Goal: Check status: Check status

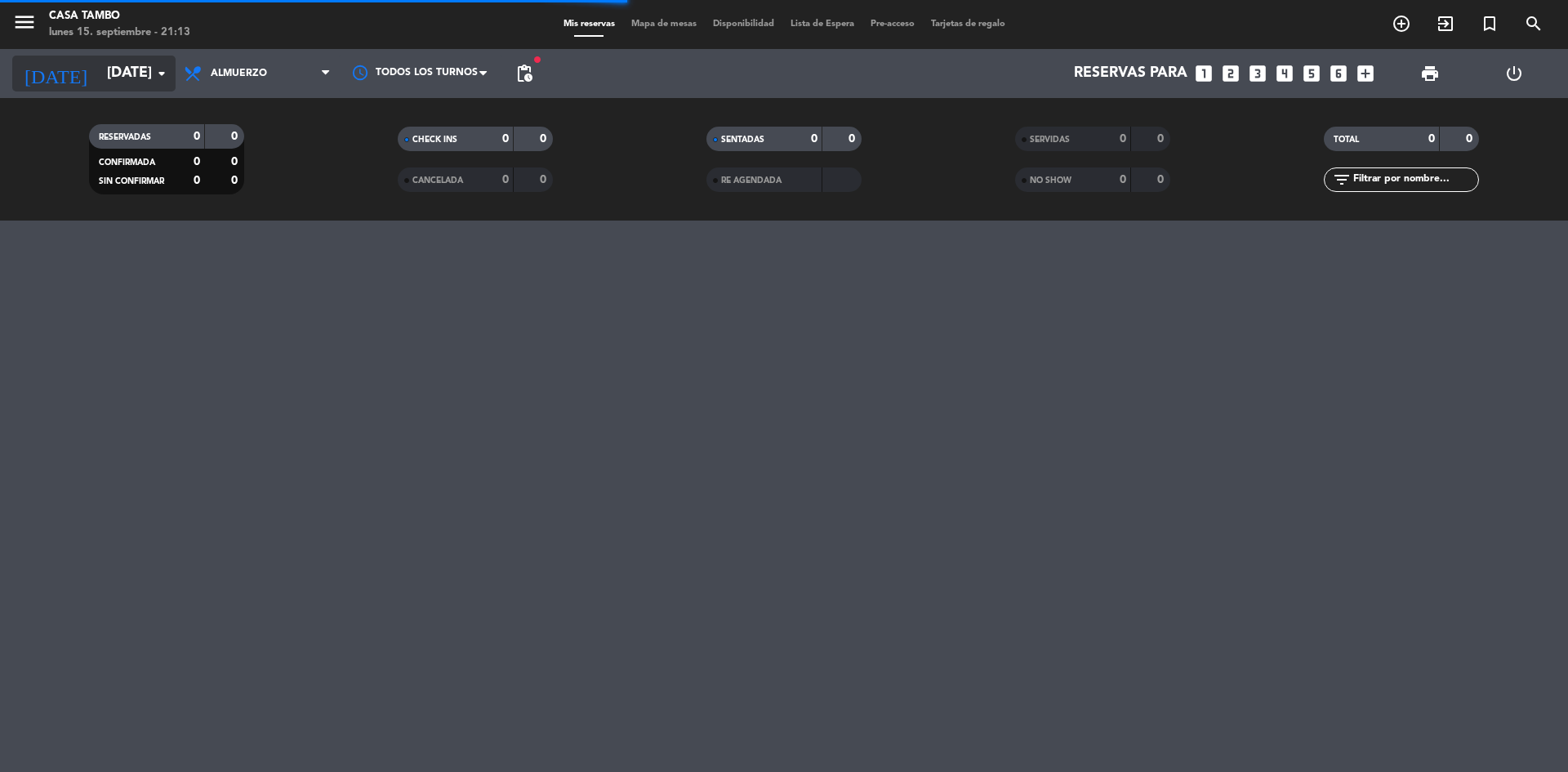
click at [151, 71] on input "[DATE]" at bounding box center [193, 73] width 190 height 32
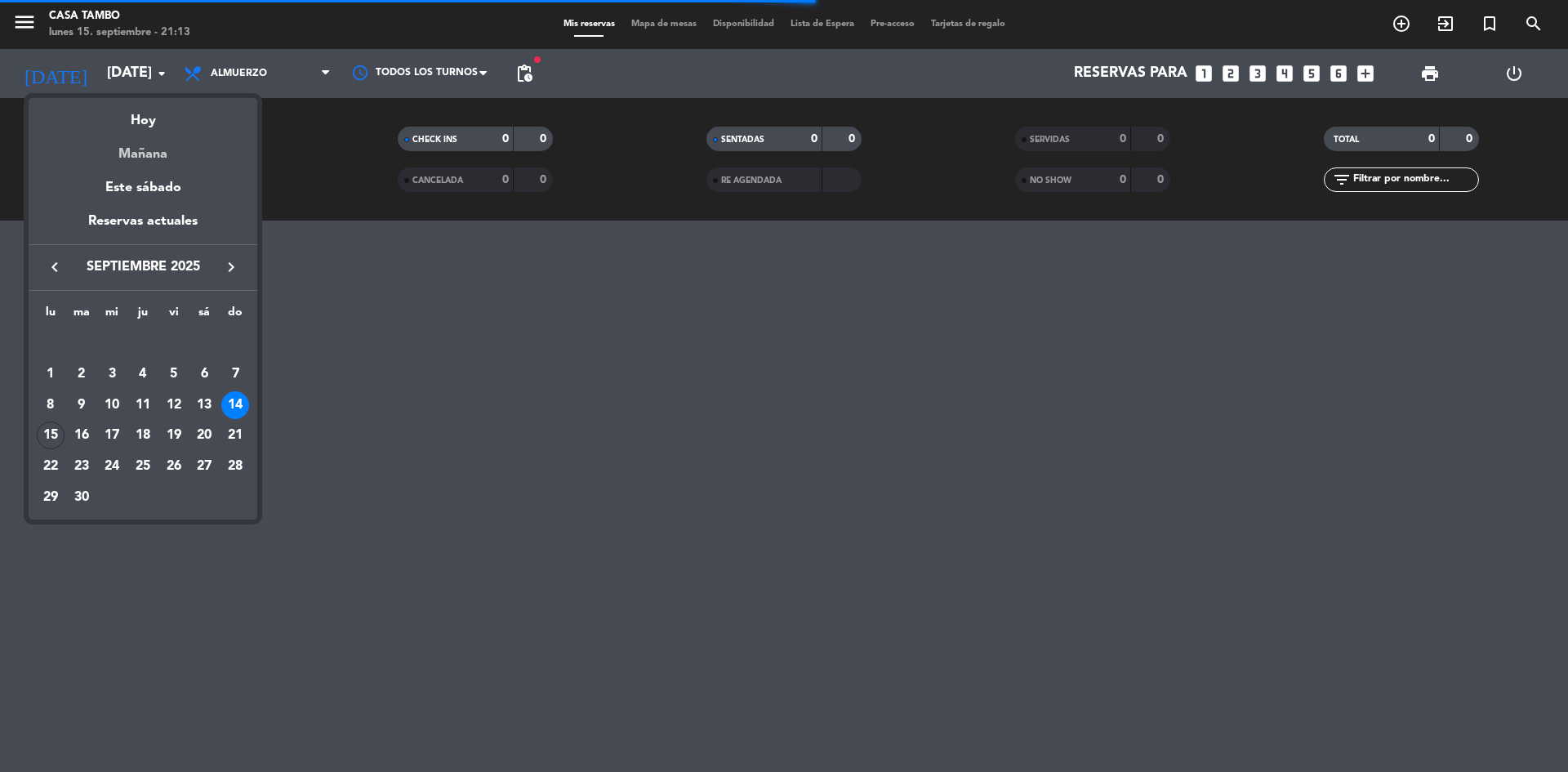
click at [154, 156] on div "Mañana" at bounding box center [143, 148] width 228 height 33
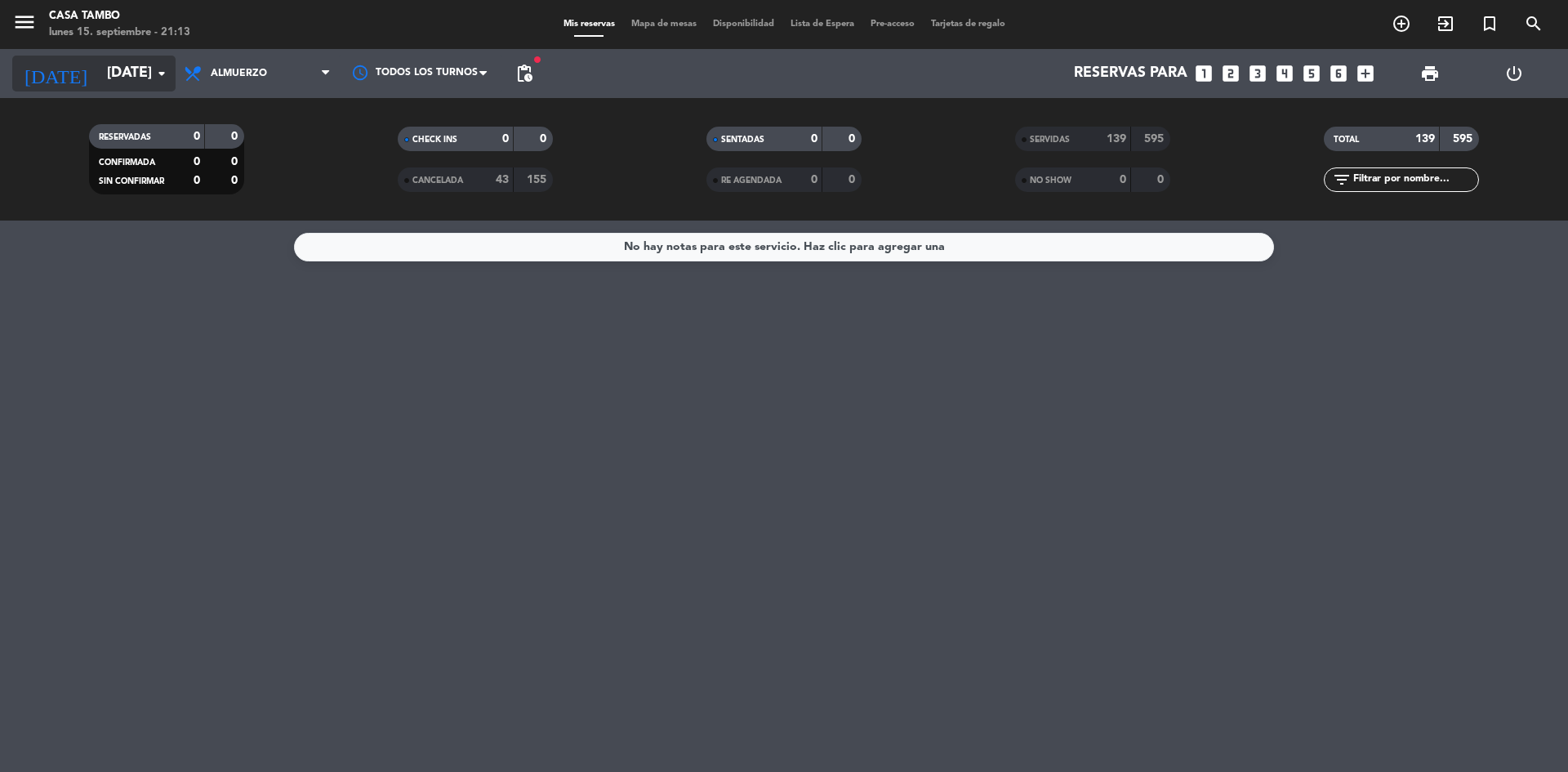
click at [147, 72] on input "[DATE]" at bounding box center [193, 73] width 190 height 32
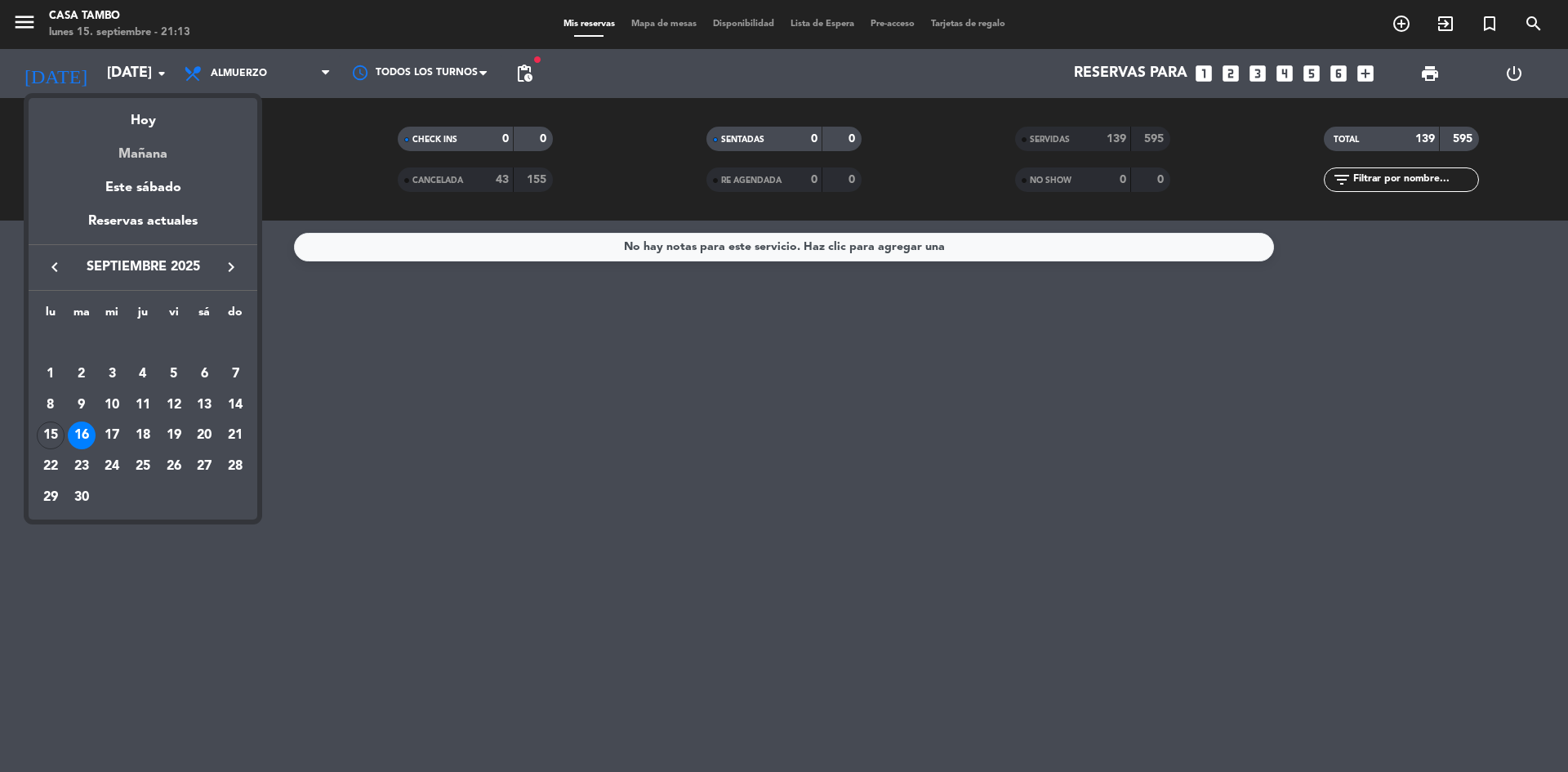
click at [148, 151] on div "Mañana" at bounding box center [143, 148] width 228 height 33
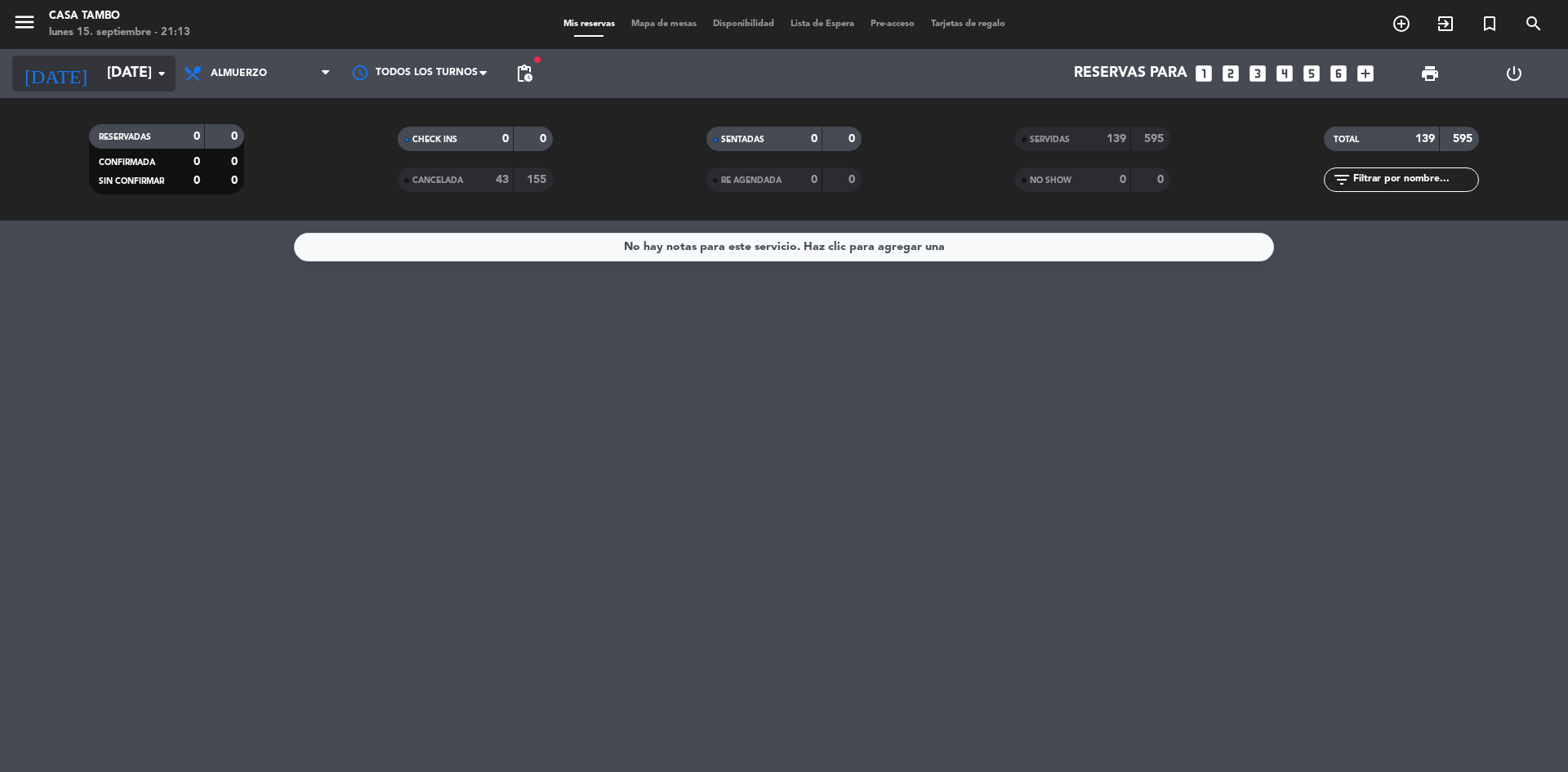
click at [156, 86] on input "[DATE]" at bounding box center [193, 73] width 190 height 32
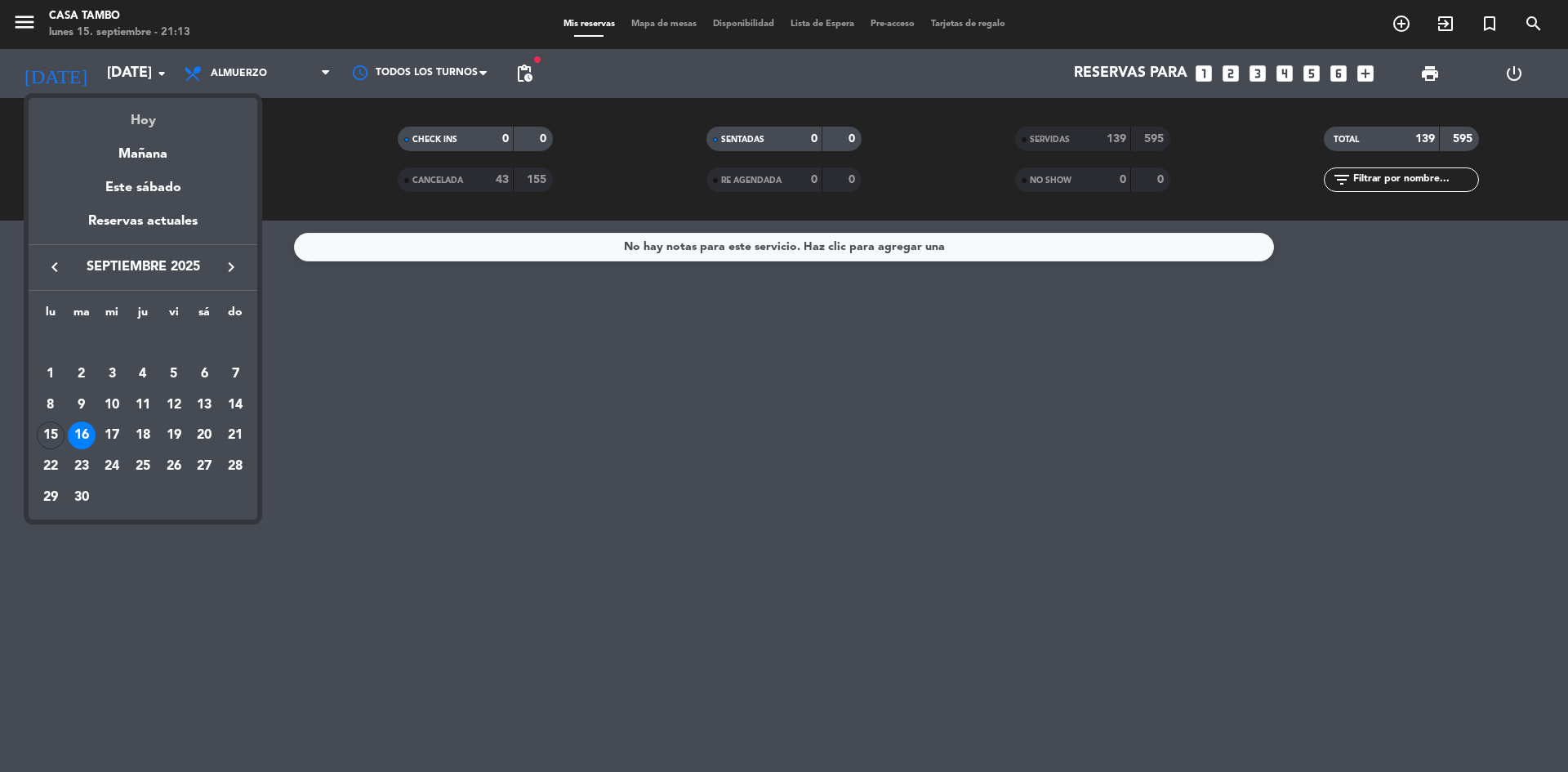
click at [141, 112] on div "Hoy" at bounding box center [143, 114] width 228 height 33
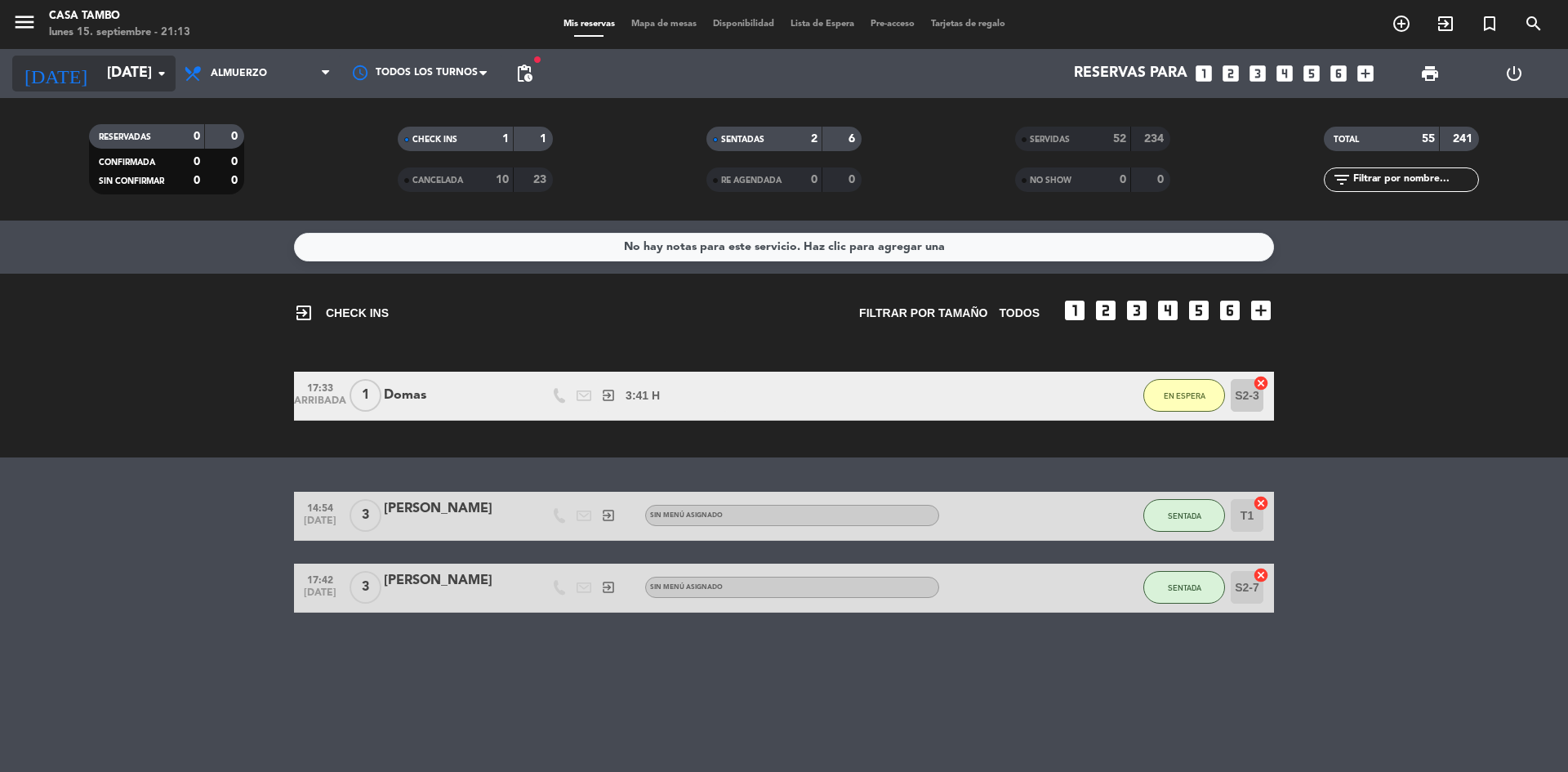
click at [144, 72] on input "[DATE]" at bounding box center [193, 73] width 190 height 32
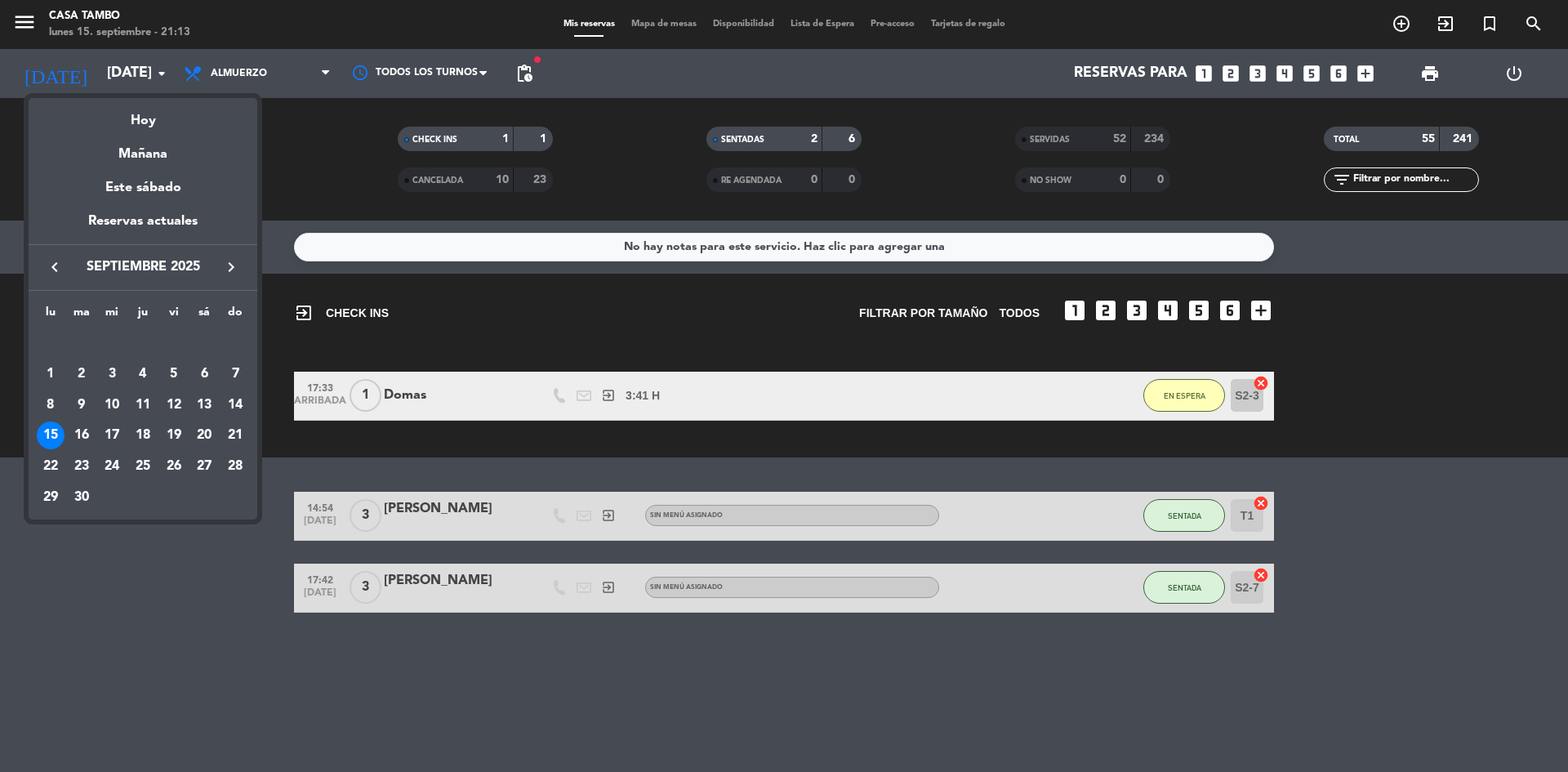
click at [148, 153] on div "Mañana" at bounding box center [143, 148] width 228 height 33
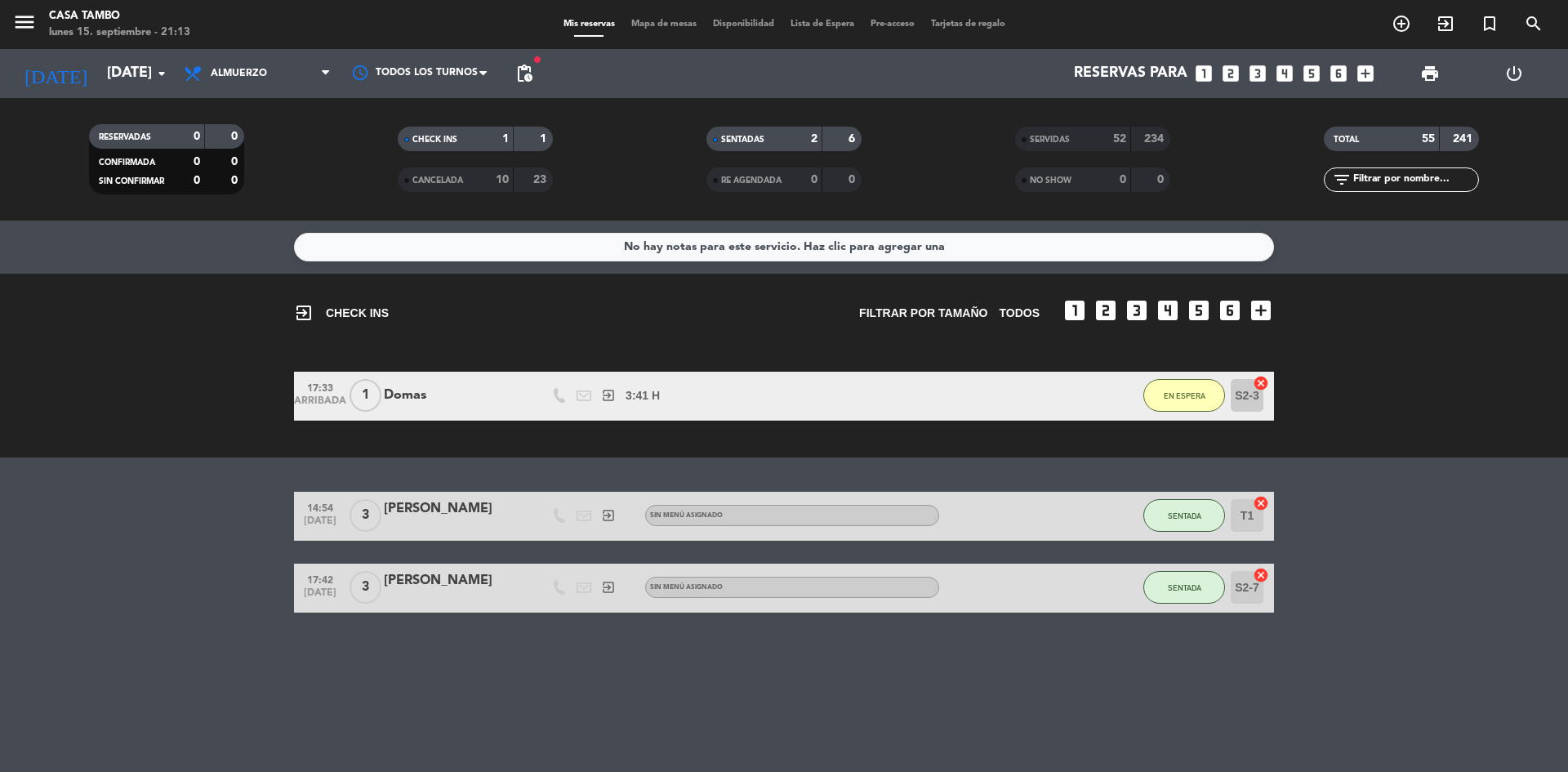
type input "[DATE]"
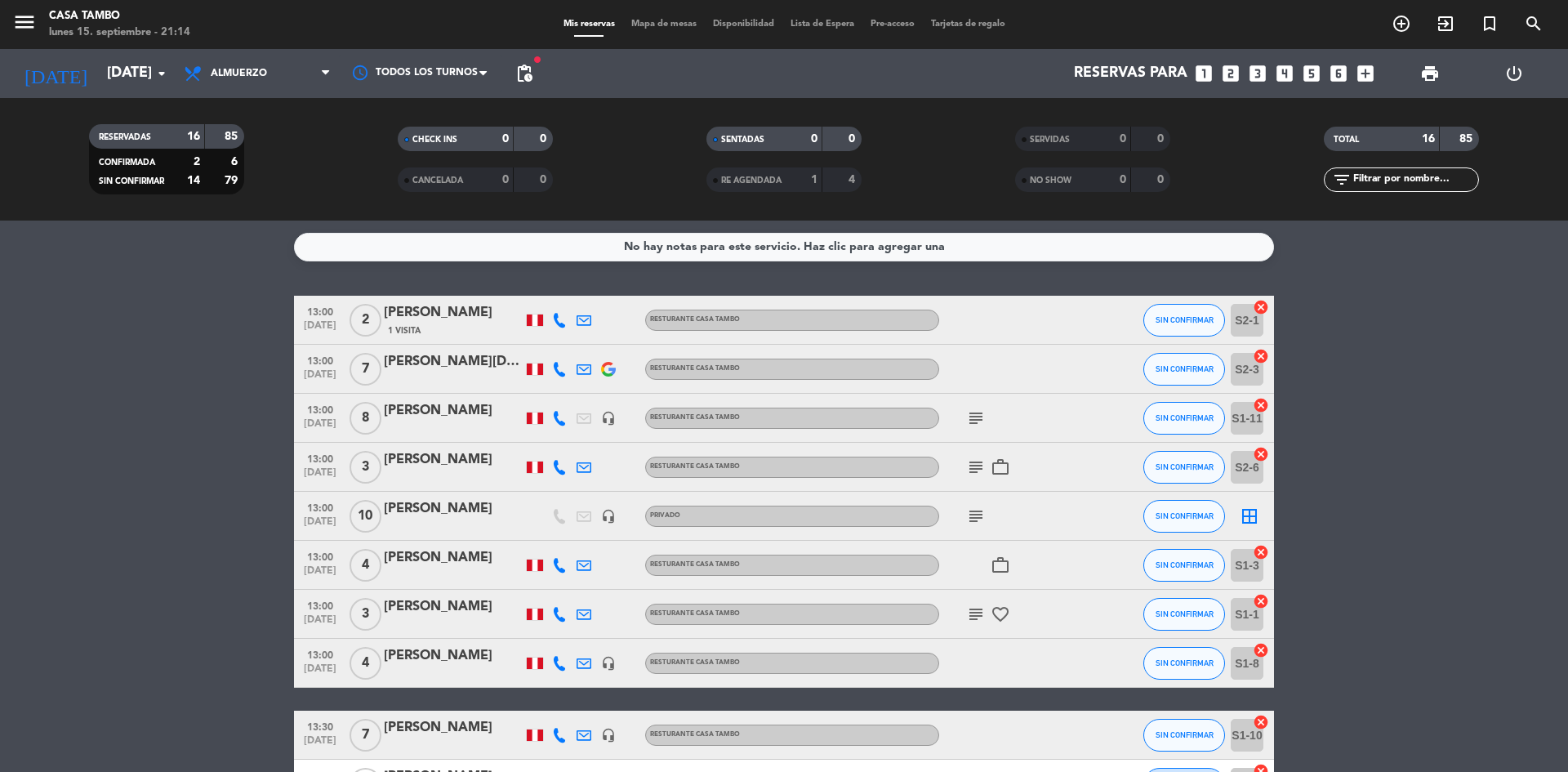
click at [193, 380] on bookings-row "13:00 [DATE] 2 [PERSON_NAME] 1 Visita Resturante Casa Tambo SIN CONFIRMAR S2-1 …" at bounding box center [784, 699] width 1568 height 807
click at [972, 614] on icon "subject" at bounding box center [975, 614] width 19 height 19
drag, startPoint x: 972, startPoint y: 614, endPoint x: 812, endPoint y: 609, distance: 160.1
click at [965, 614] on span "subject Aniversario 25 años casados" at bounding box center [976, 614] width 25 height 19
click at [979, 474] on icon "subject" at bounding box center [975, 467] width 19 height 19
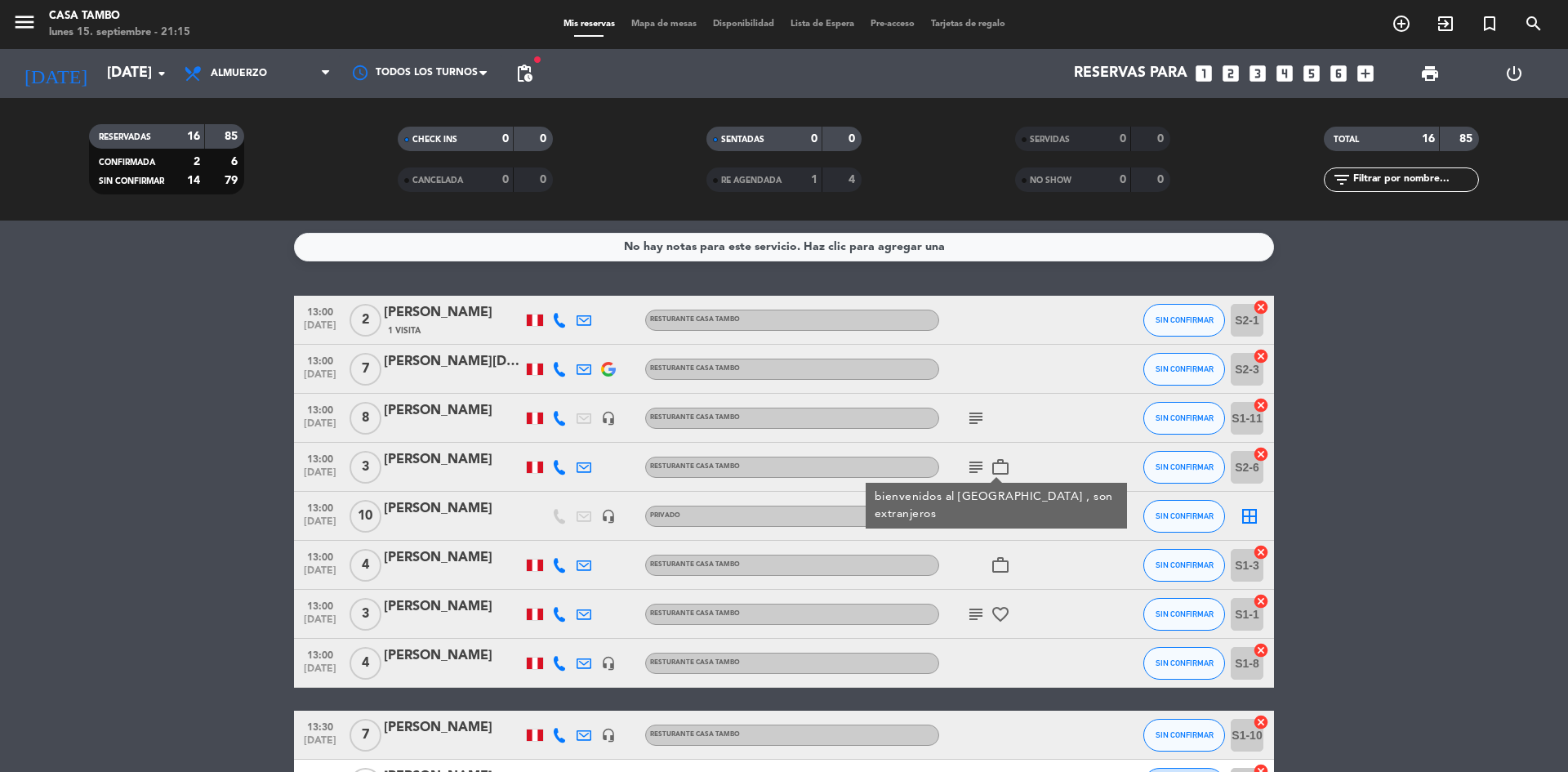
click at [976, 518] on icon "subject" at bounding box center [975, 516] width 19 height 19
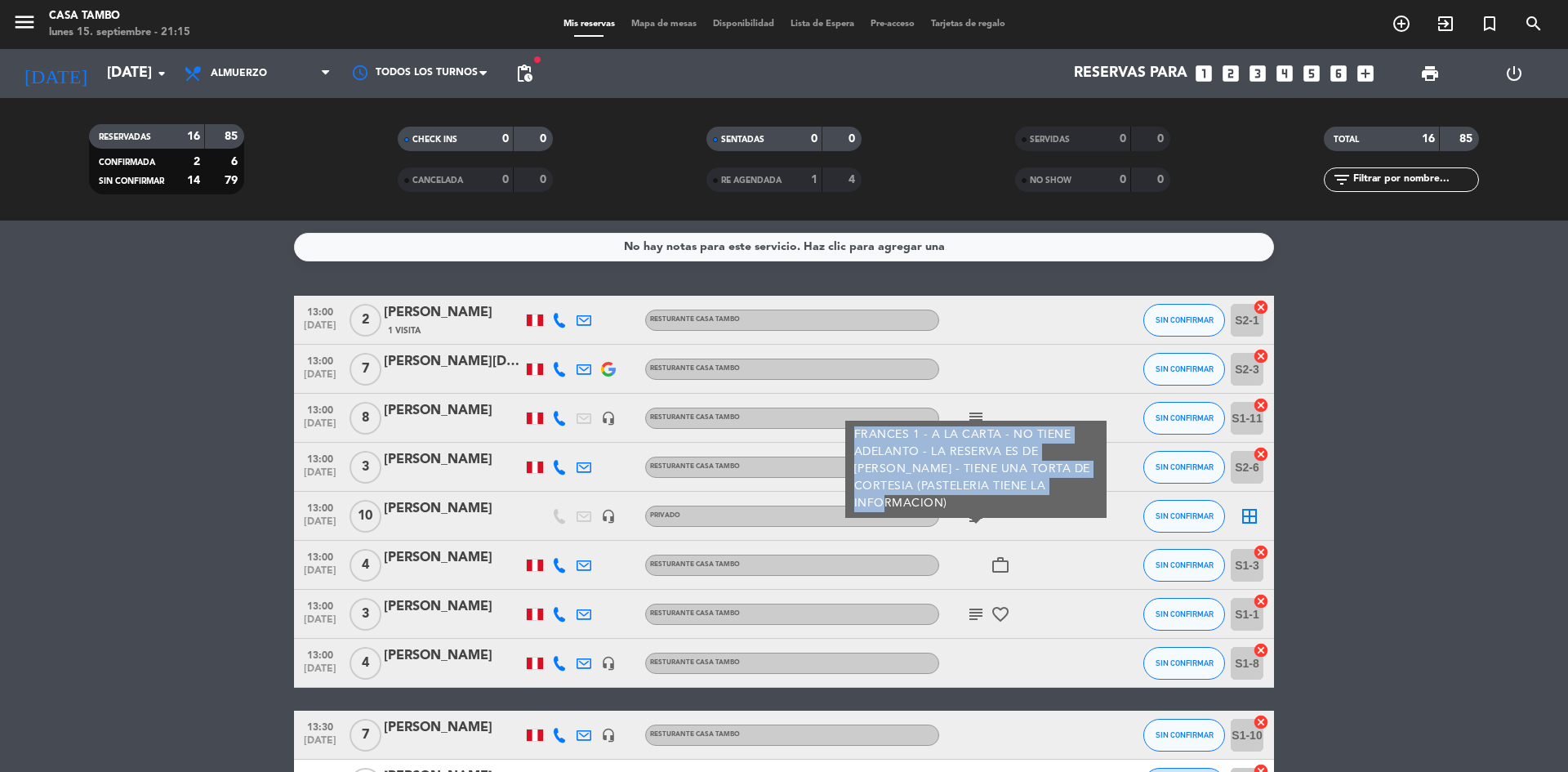
copy div "FRANCES 1 - A LA CARTA - NO TIENE ADELANTO - LA RESERVA ES DE [PERSON_NAME] - T…"
drag, startPoint x: 869, startPoint y: 432, endPoint x: 1145, endPoint y: 465, distance: 278.0
click at [1068, 464] on div "FRANCES 1 - A LA CARTA - NO TIENE ADELANTO - LA RESERVA ES DE [PERSON_NAME] - T…" at bounding box center [976, 470] width 261 height 98
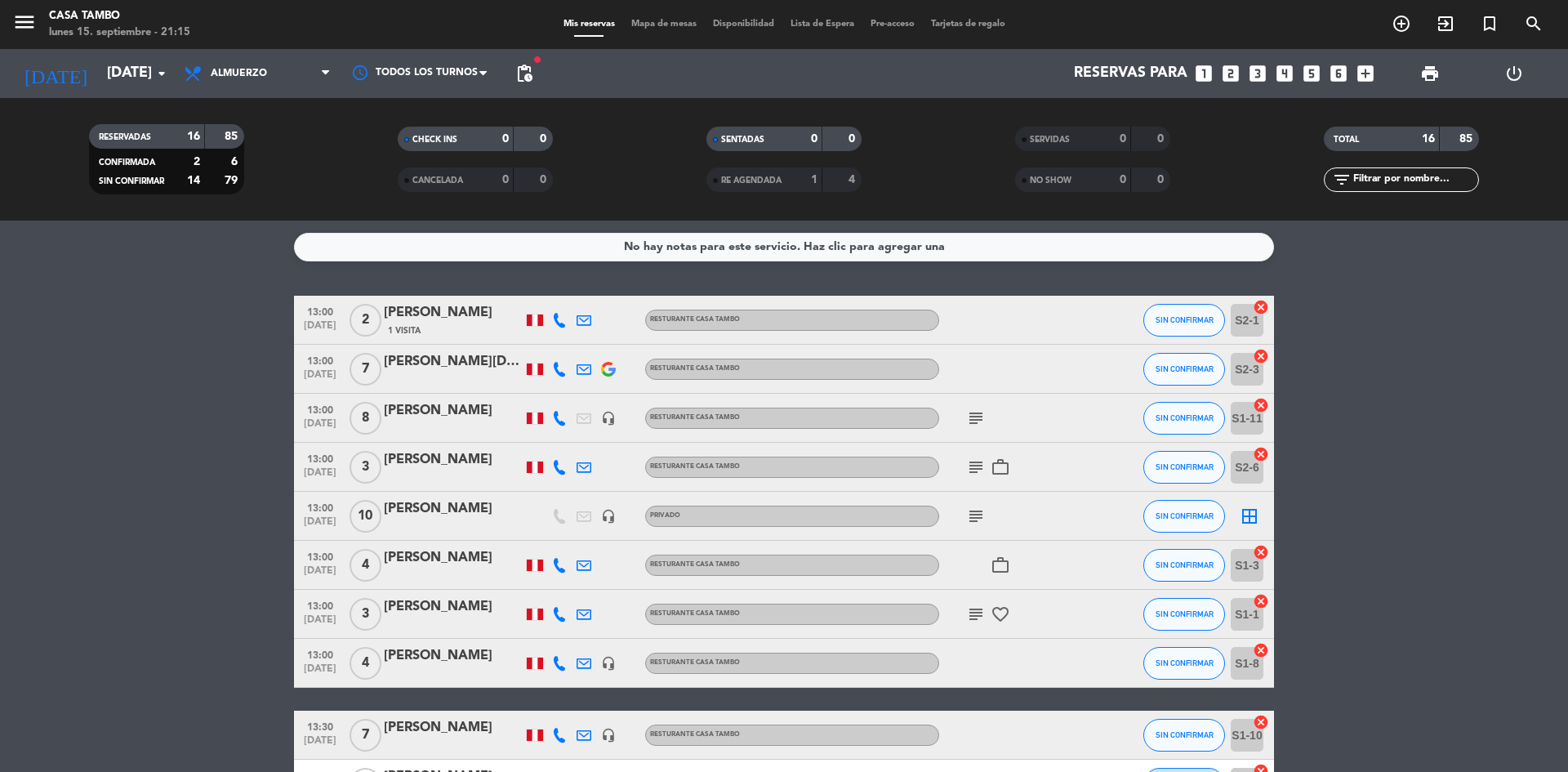
click at [199, 522] on bookings-row "13:00 [DATE] 2 [PERSON_NAME] 1 Visita Resturante Casa Tambo SIN CONFIRMAR S2-1 …" at bounding box center [784, 699] width 1568 height 807
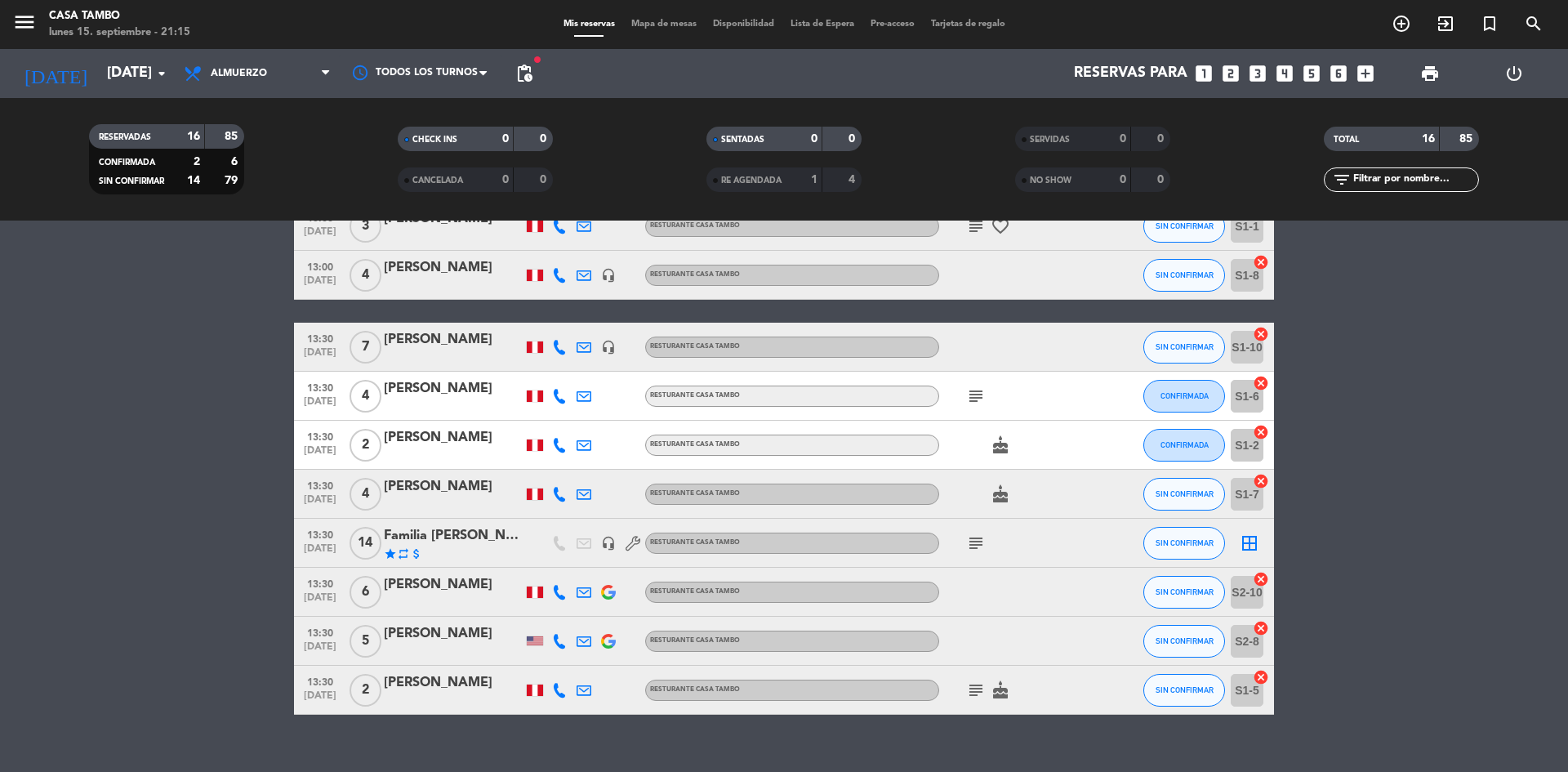
scroll to position [413, 0]
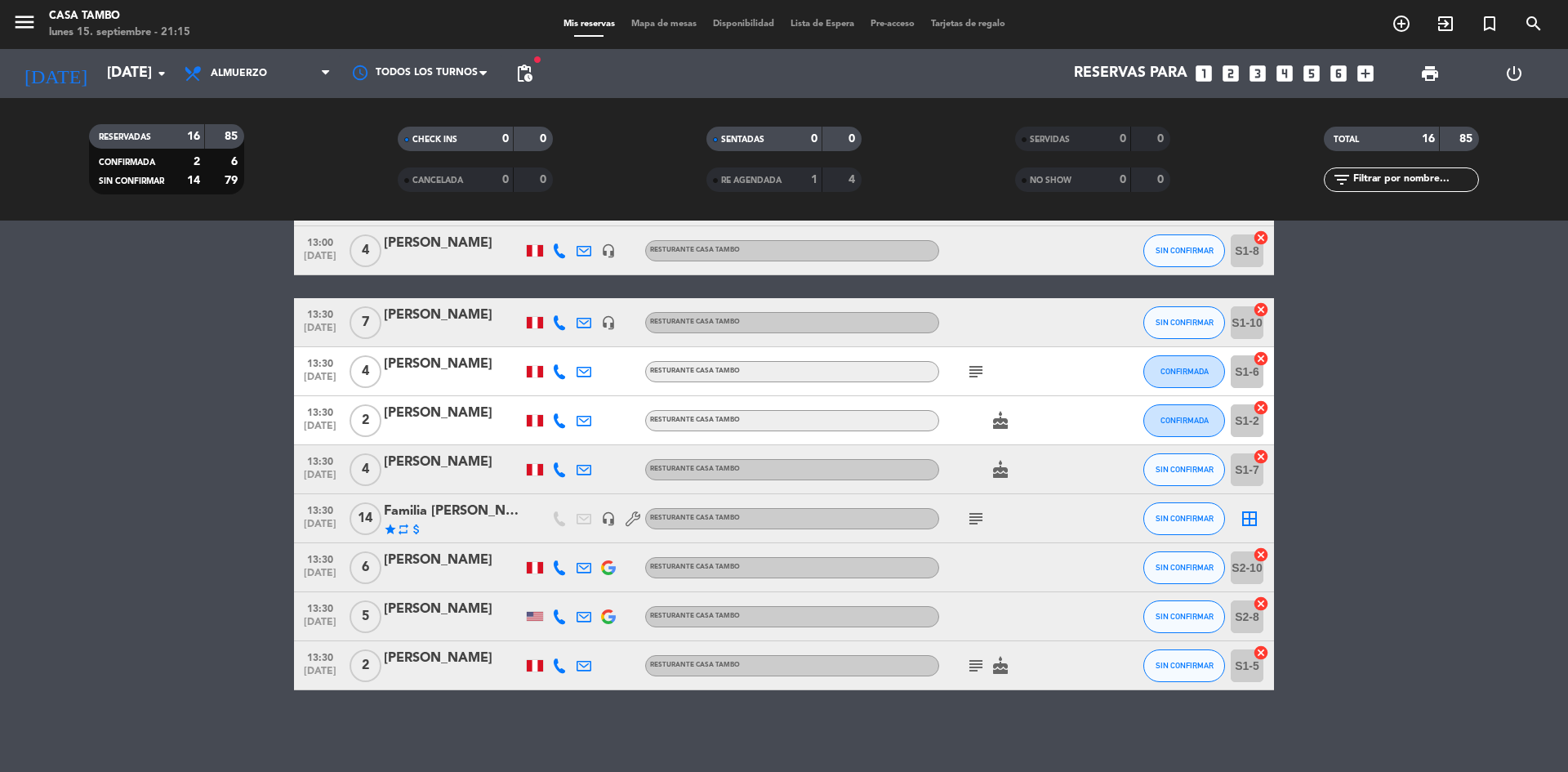
drag, startPoint x: 972, startPoint y: 518, endPoint x: 960, endPoint y: 520, distance: 12.2
click at [971, 518] on icon "subject" at bounding box center [975, 519] width 19 height 19
copy div "RESERVA DE KONG / VITRALES 23"
drag, startPoint x: 872, startPoint y: 488, endPoint x: 1074, endPoint y: 491, distance: 202.0
click at [1074, 491] on div "RESERVA DE KONG / VITRALES 23" at bounding box center [978, 488] width 214 height 29
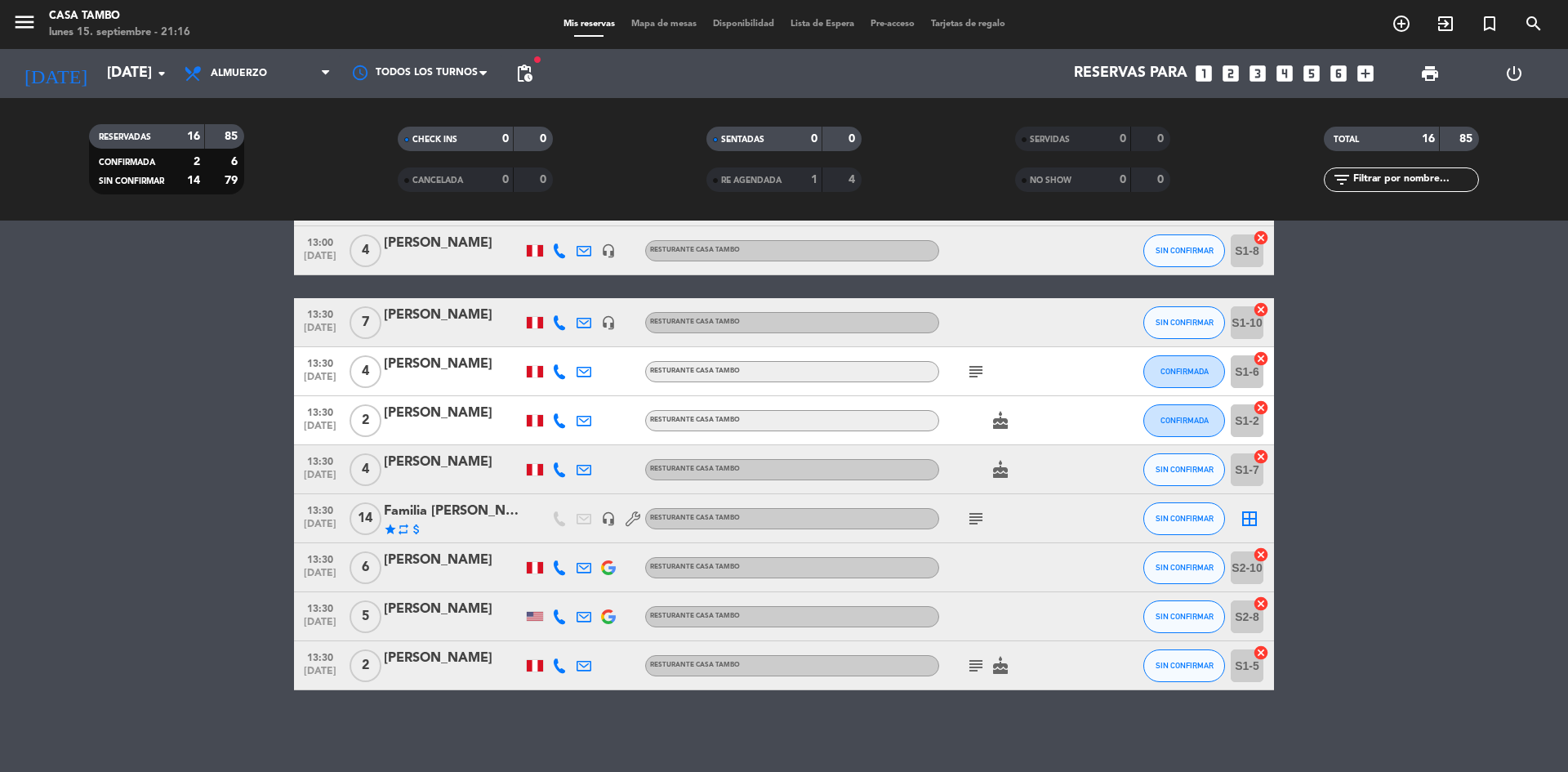
click at [979, 522] on icon "subject" at bounding box center [975, 519] width 19 height 19
click at [980, 667] on icon "subject" at bounding box center [975, 665] width 19 height 19
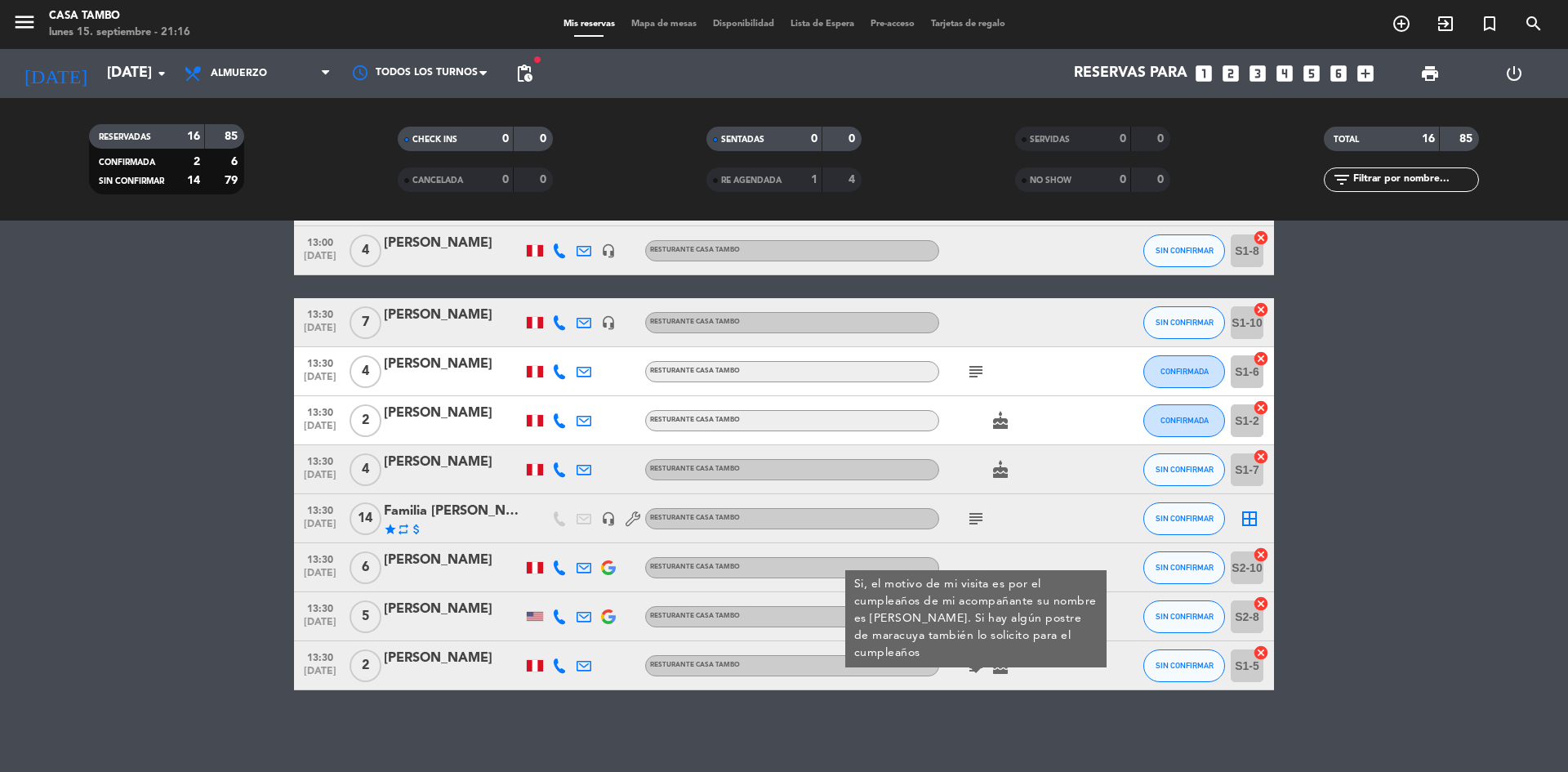
drag, startPoint x: 979, startPoint y: 665, endPoint x: 980, endPoint y: 439, distance: 226.0
click at [978, 665] on icon "subject" at bounding box center [975, 665] width 19 height 19
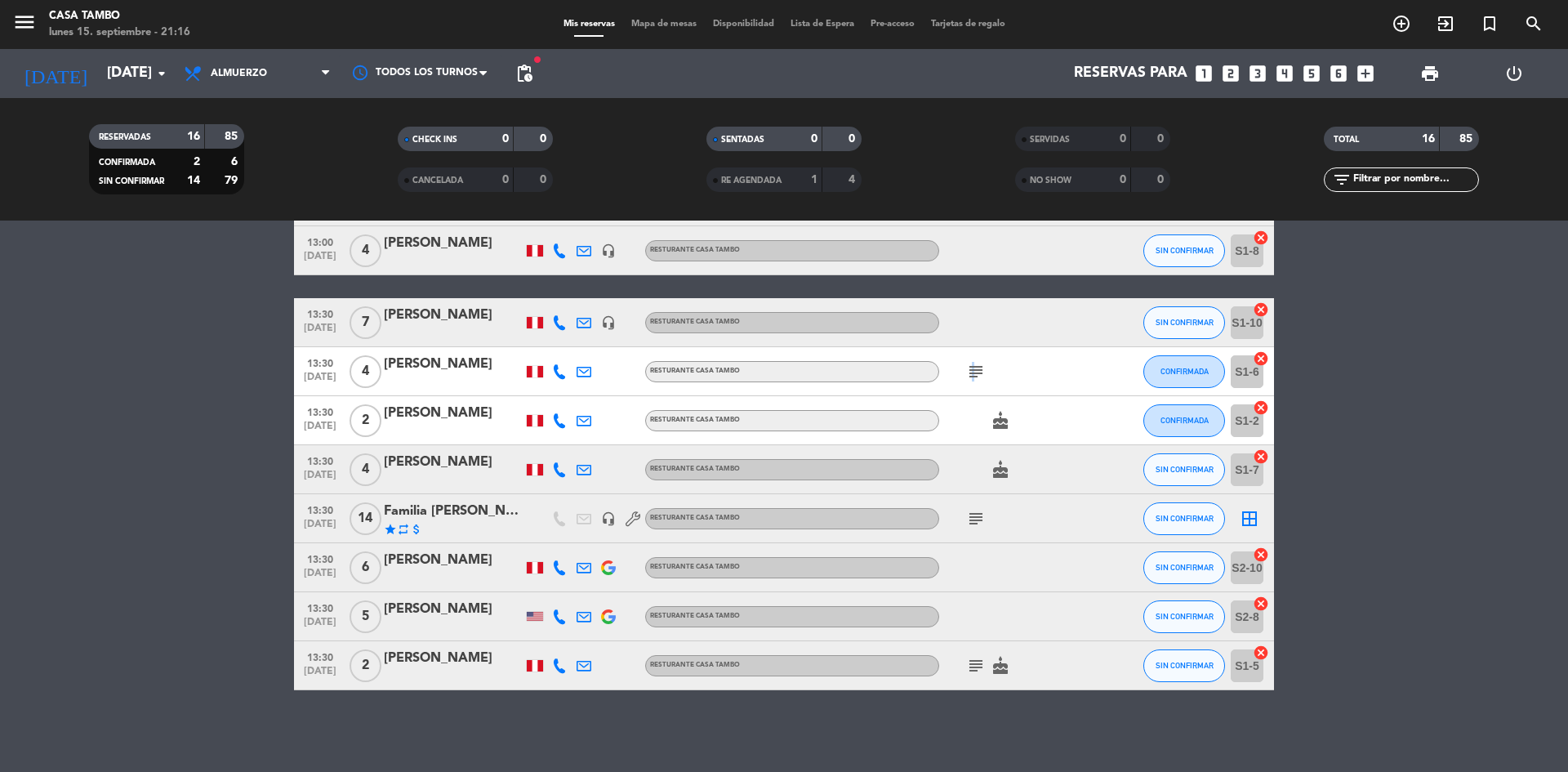
click at [972, 368] on icon "subject" at bounding box center [975, 371] width 19 height 19
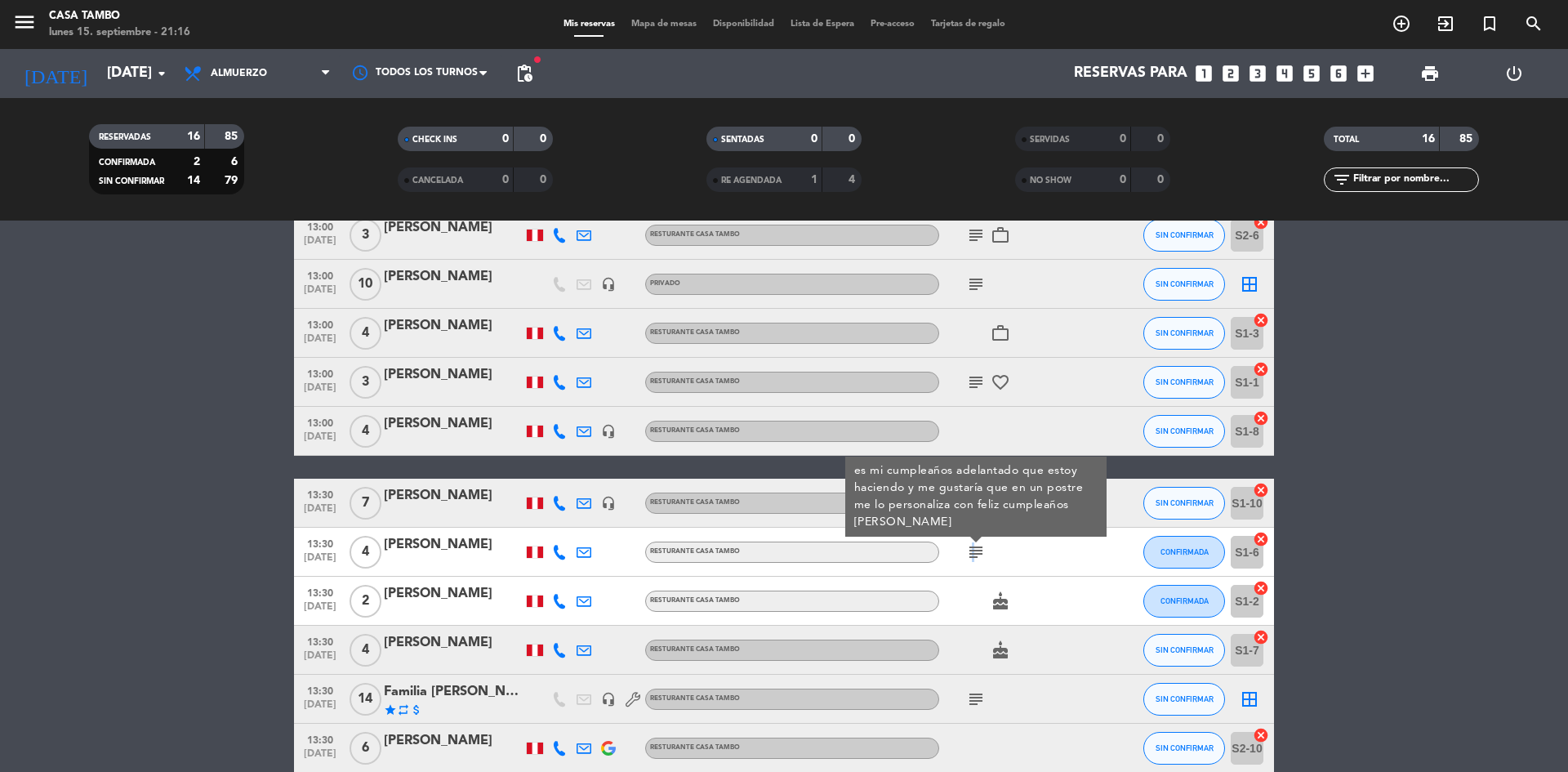
scroll to position [4, 0]
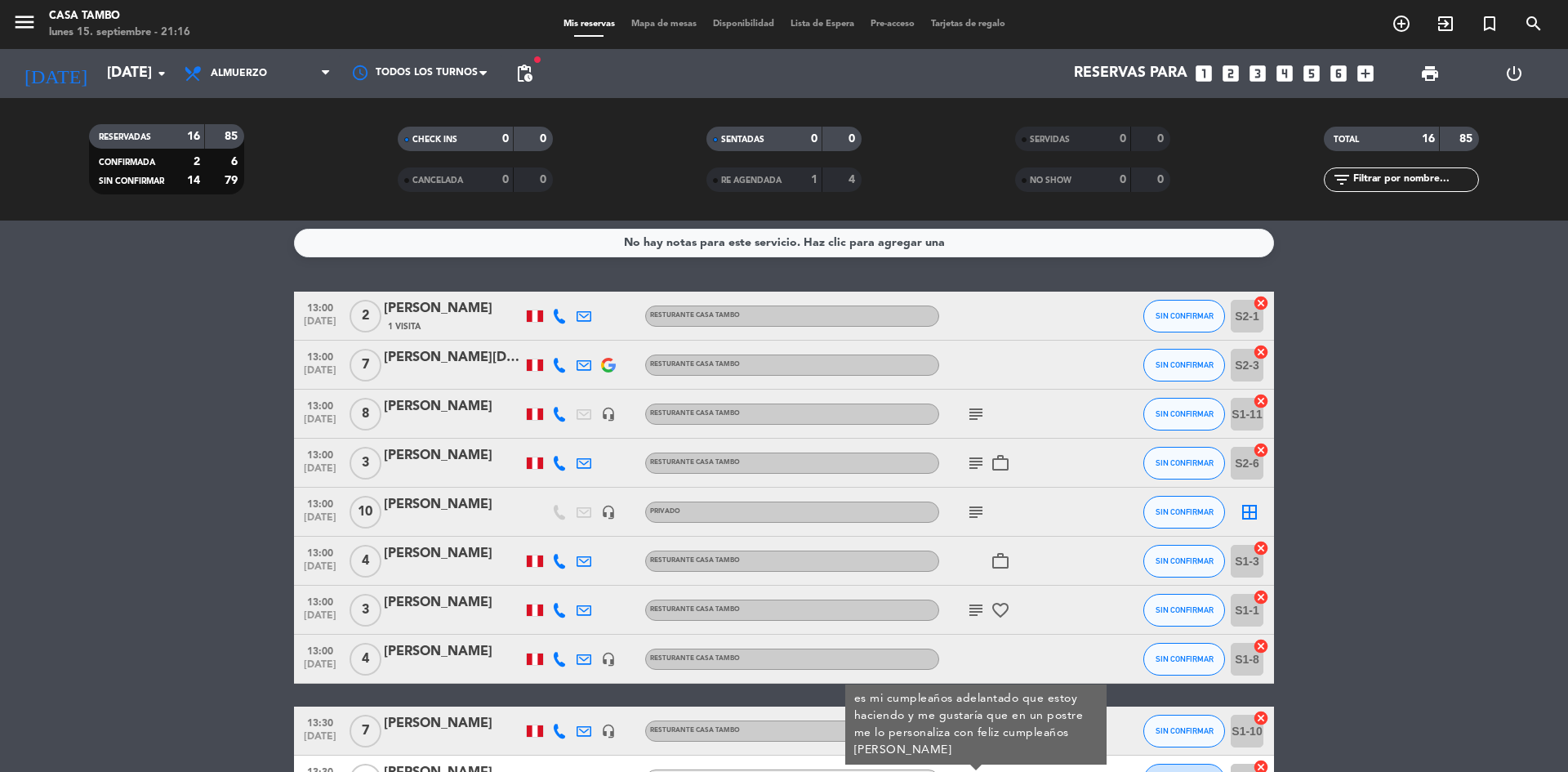
click at [978, 613] on icon "subject" at bounding box center [975, 610] width 19 height 19
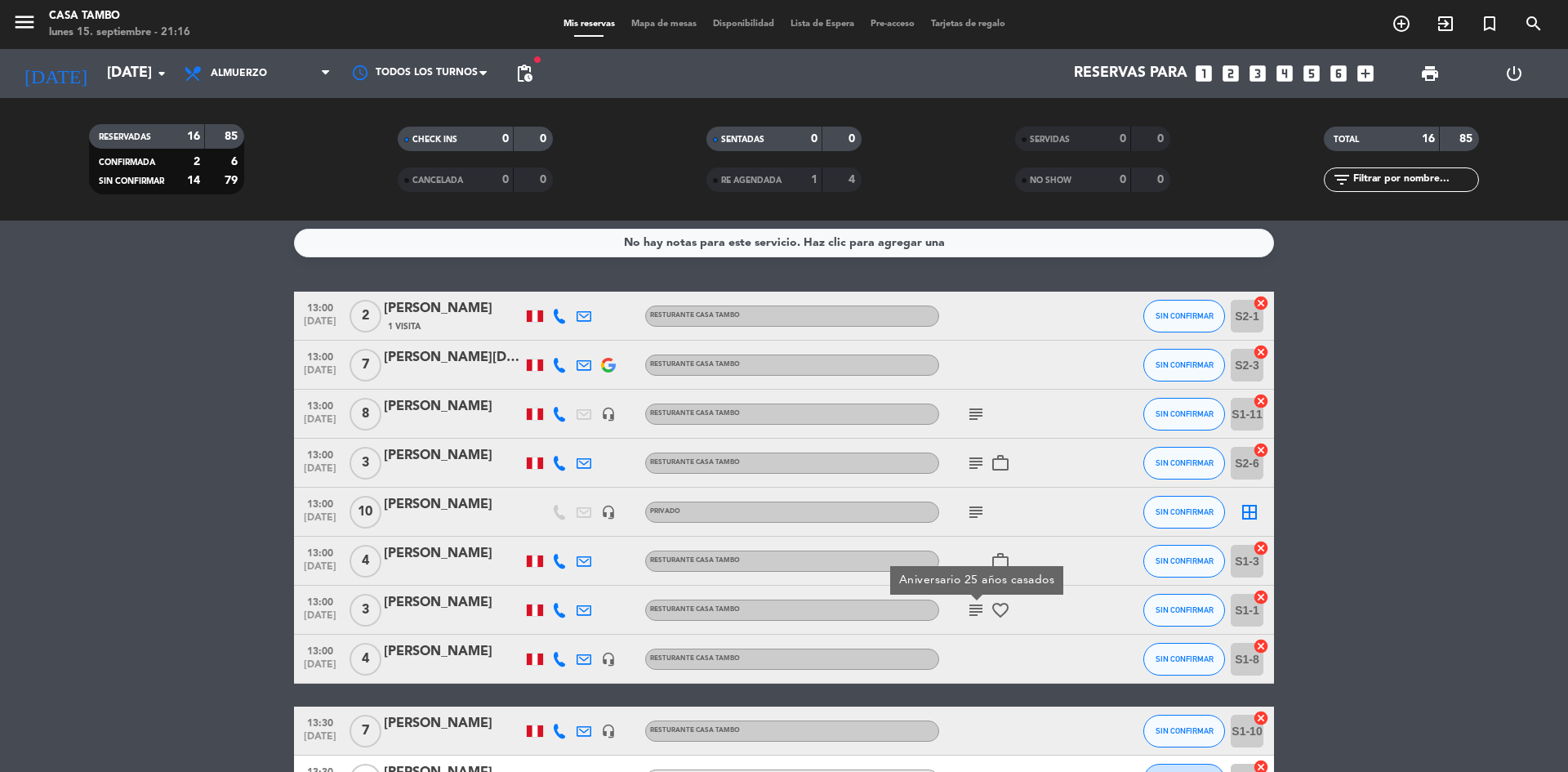
click at [978, 611] on icon "subject" at bounding box center [975, 610] width 19 height 19
click at [980, 511] on icon "subject" at bounding box center [975, 512] width 19 height 19
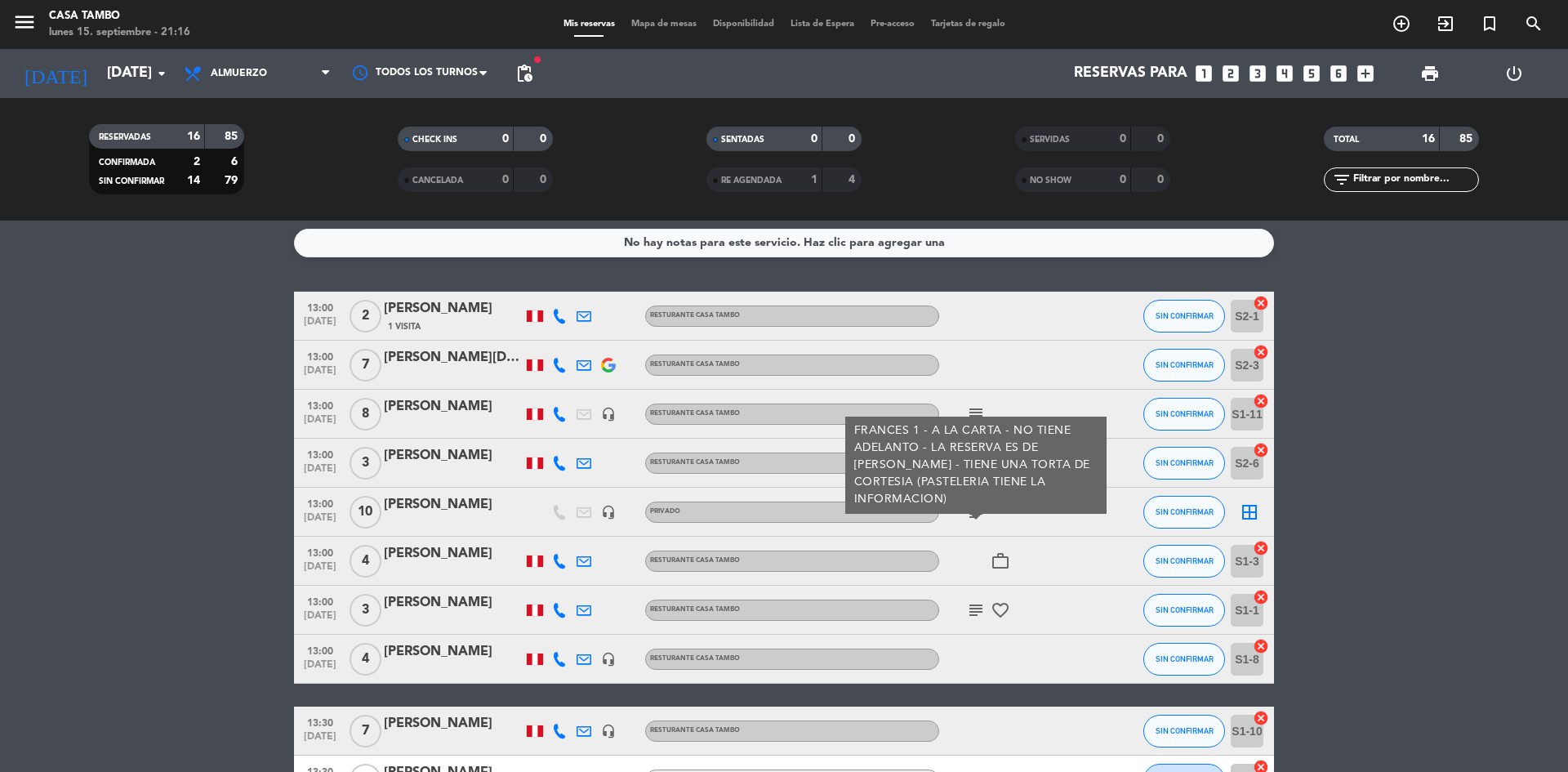
drag, startPoint x: 980, startPoint y: 511, endPoint x: 970, endPoint y: 474, distance: 38.3
click at [979, 509] on icon "subject" at bounding box center [975, 512] width 19 height 19
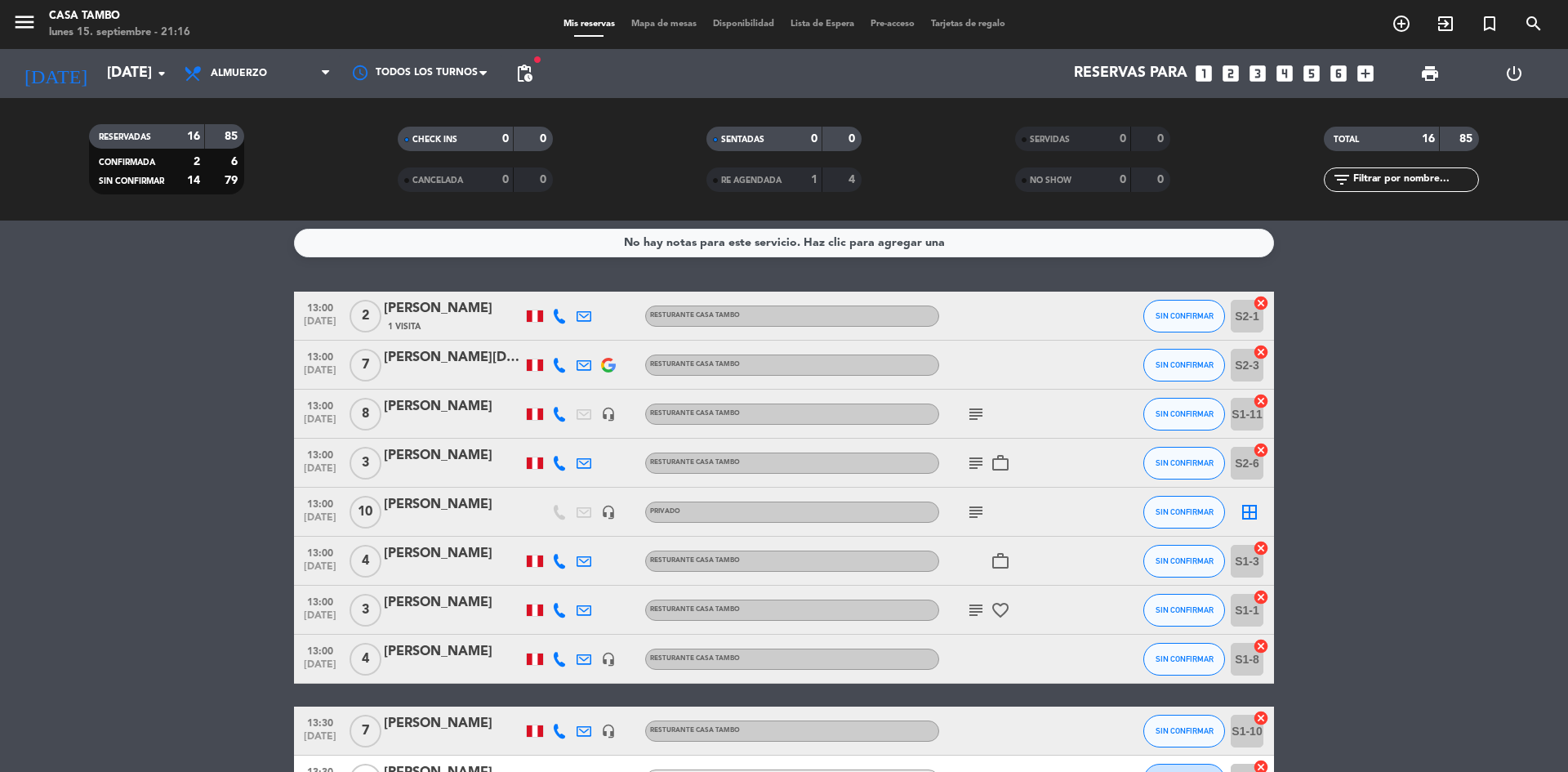
click at [970, 456] on icon "subject" at bounding box center [975, 462] width 19 height 19
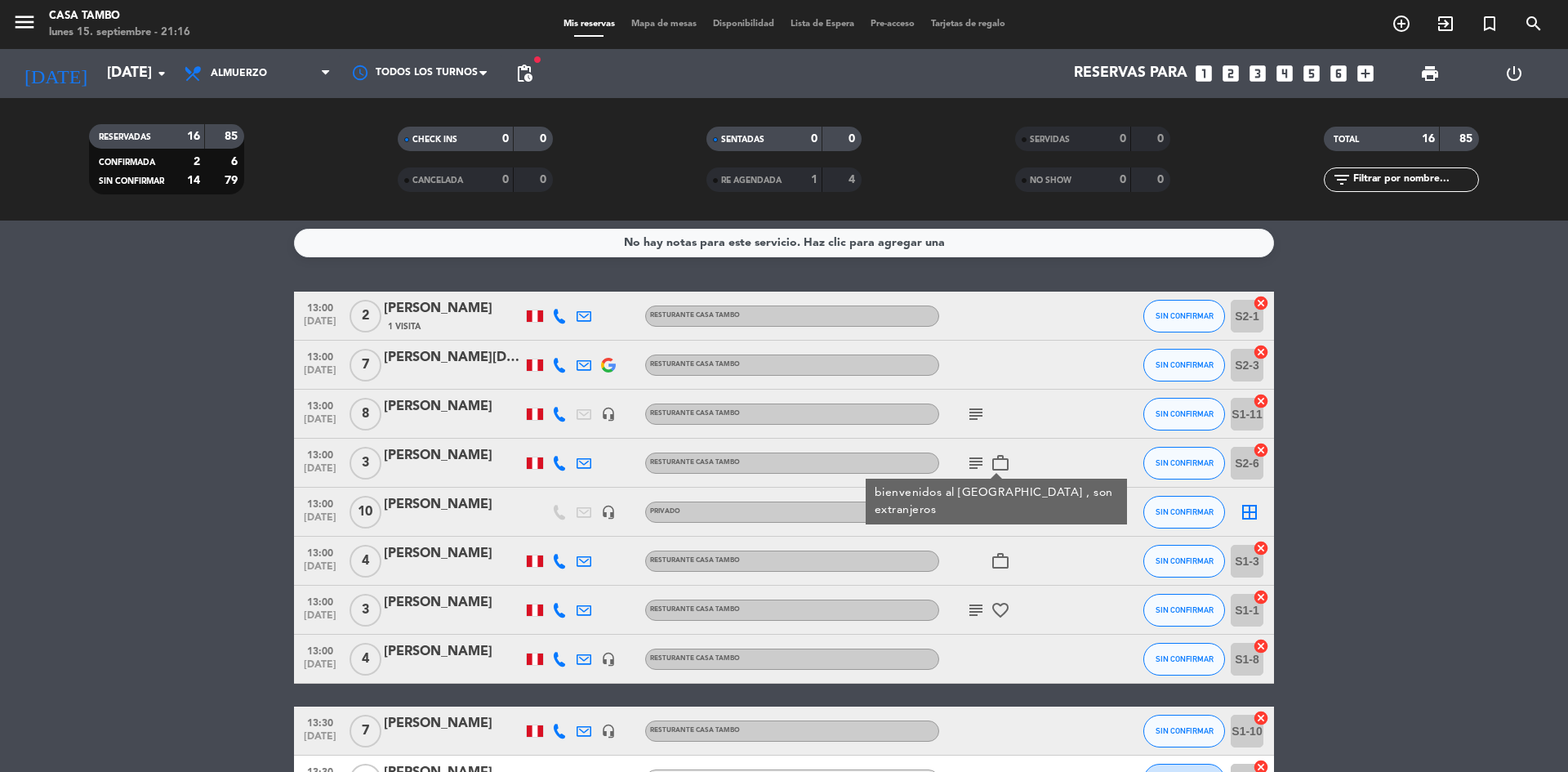
click at [970, 456] on icon "subject" at bounding box center [975, 462] width 19 height 19
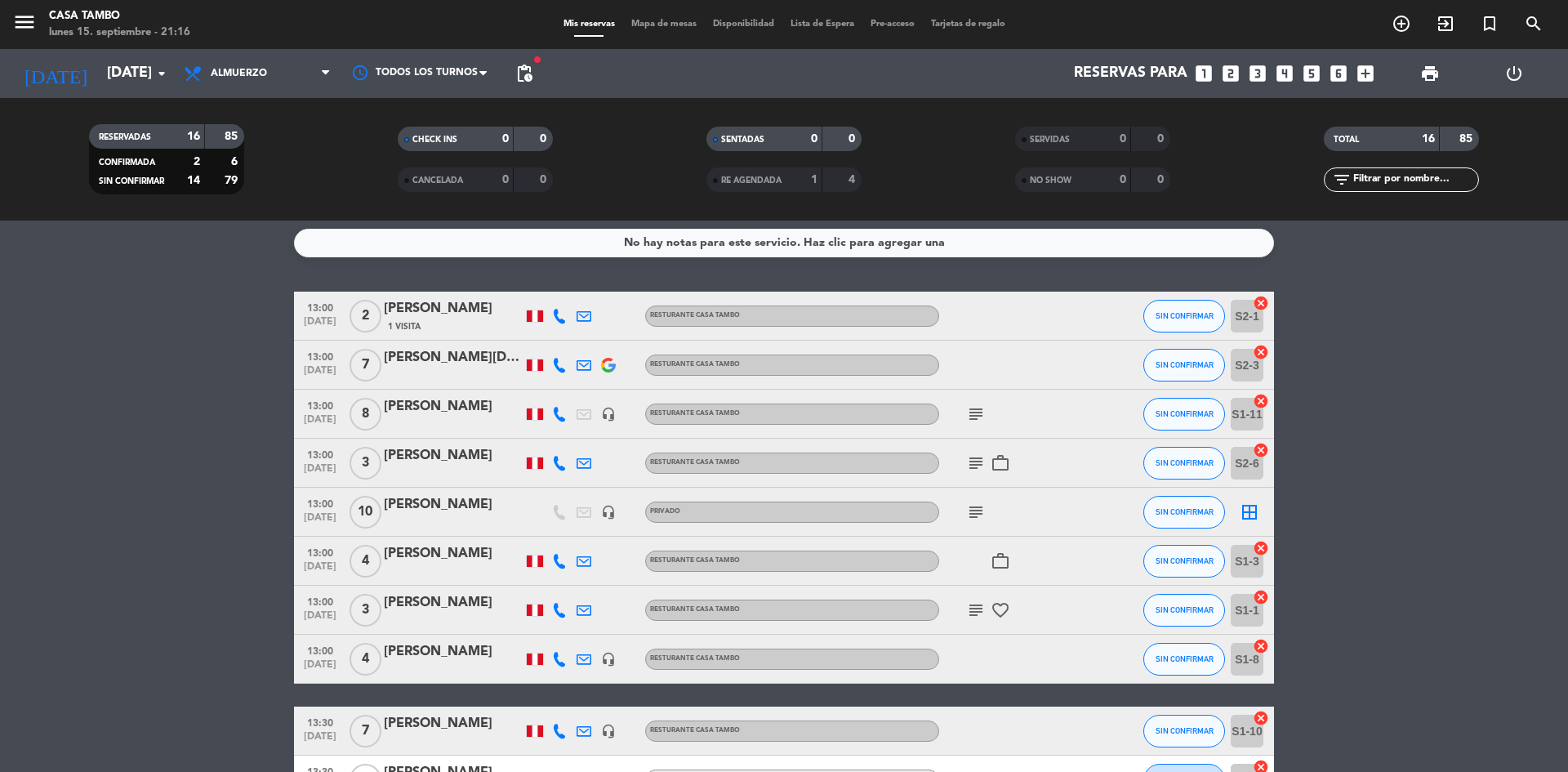
click at [976, 418] on icon "subject" at bounding box center [975, 414] width 19 height 19
click at [977, 415] on icon "subject" at bounding box center [975, 414] width 19 height 19
